Goal: Task Accomplishment & Management: Use online tool/utility

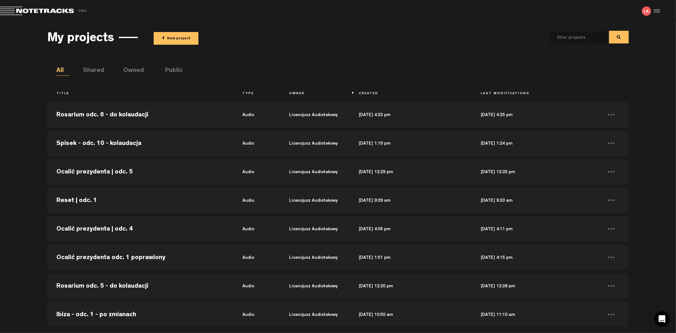
click at [183, 37] on button "+ New project" at bounding box center [176, 38] width 45 height 13
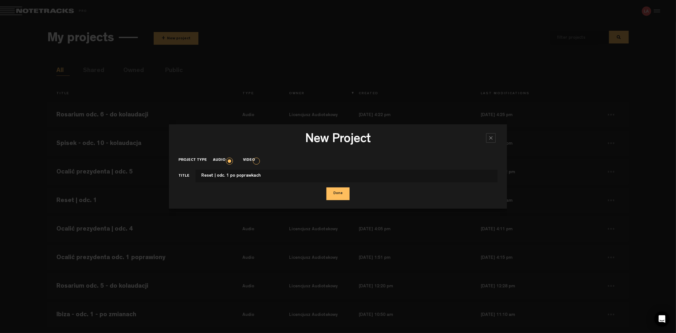
type input "Reset | odc. 1 po poprawkach"
click at [327, 187] on button "Done" at bounding box center [338, 193] width 23 height 13
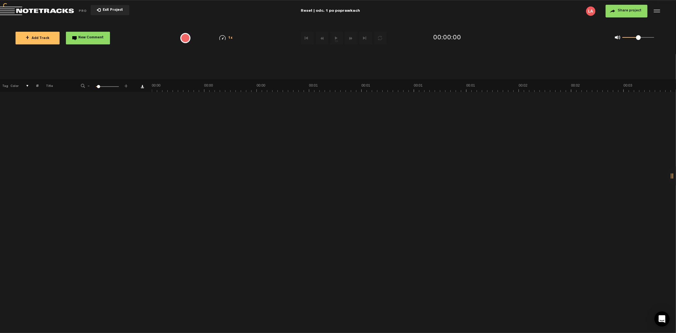
click at [227, 130] on div "+ New drawing Tag Color # Title - 1 100 6 +" at bounding box center [338, 206] width 676 height 254
click at [48, 37] on span "+ Add Track" at bounding box center [38, 38] width 24 height 3
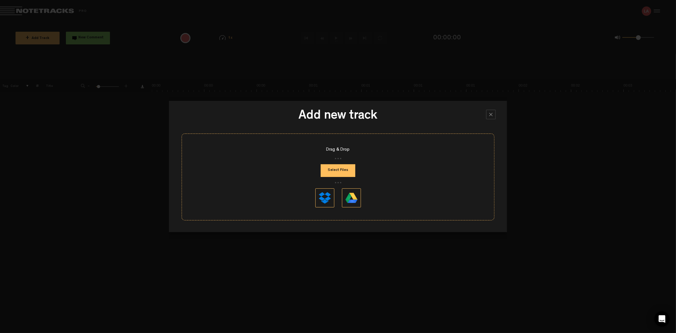
click at [355, 167] on div "Drag & Drop Select Files" at bounding box center [338, 177] width 313 height 87
click at [347, 167] on button "Select Files" at bounding box center [338, 170] width 35 height 13
